Goal: Find specific page/section: Find specific page/section

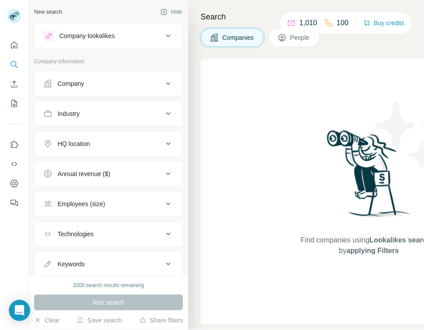
click at [114, 83] on div "Company" at bounding box center [103, 83] width 120 height 9
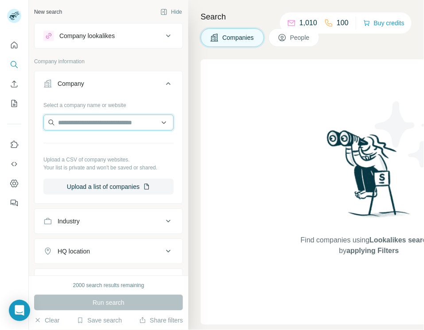
click at [108, 120] on input "text" at bounding box center [108, 123] width 130 height 16
type input "*******"
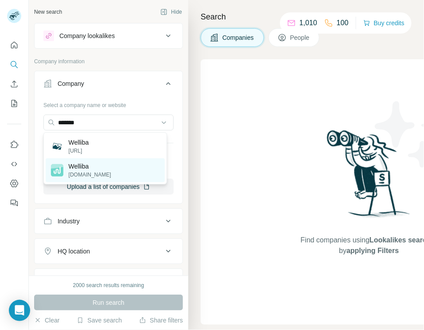
click at [83, 166] on p "Welliba" at bounding box center [90, 166] width 43 height 9
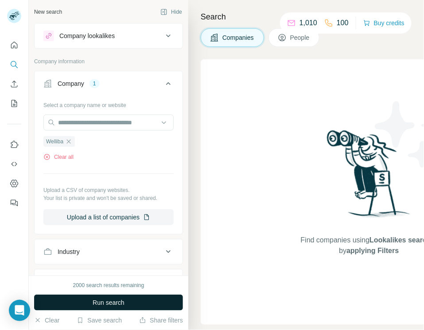
click at [141, 299] on button "Run search" at bounding box center [108, 303] width 149 height 16
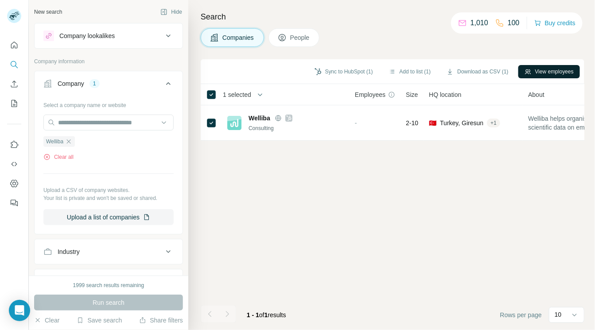
click at [424, 69] on button "View employees" at bounding box center [549, 71] width 62 height 13
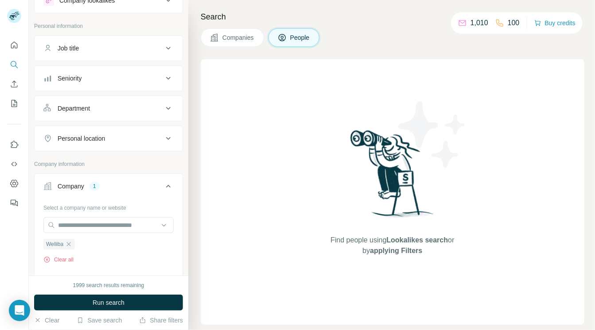
scroll to position [53, 0]
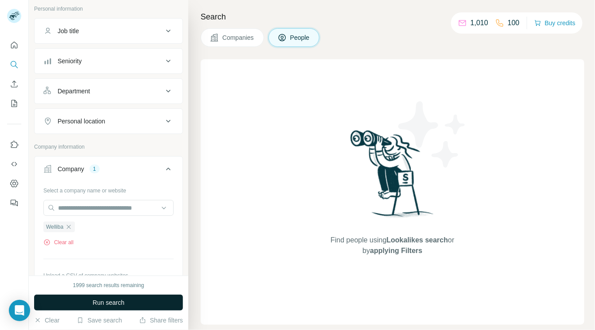
click at [147, 303] on button "Run search" at bounding box center [108, 303] width 149 height 16
